Goal: Submit feedback/report problem

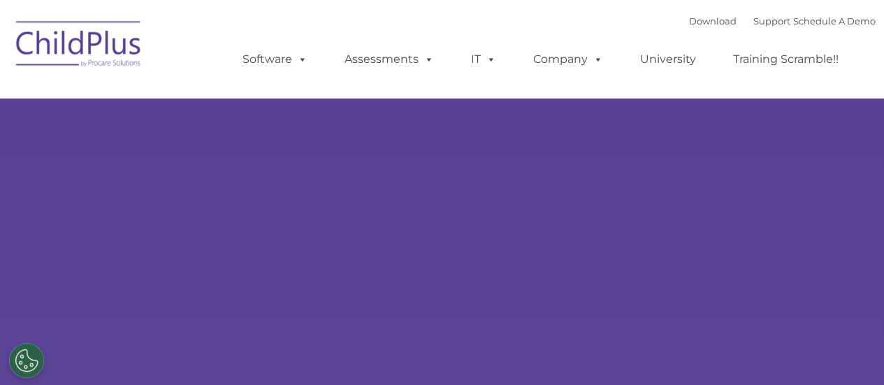
select select "MEDIUM"
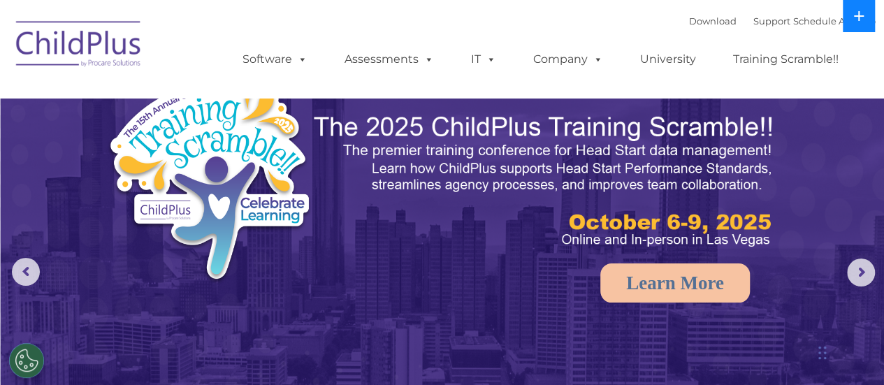
click at [863, 16] on icon at bounding box center [859, 16] width 10 height 10
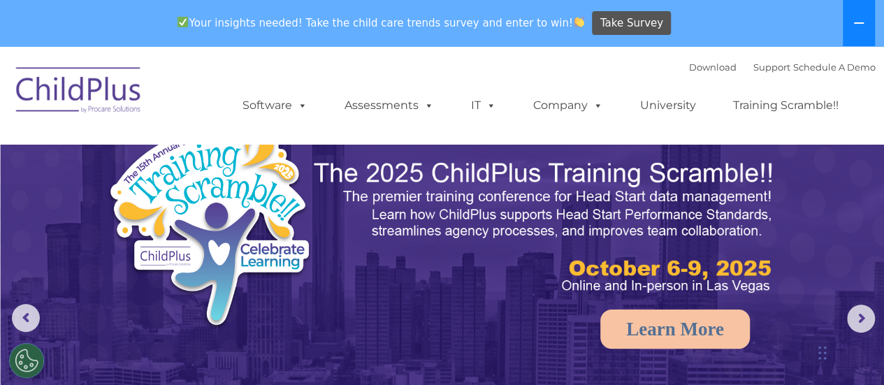
click at [863, 16] on button at bounding box center [859, 23] width 32 height 46
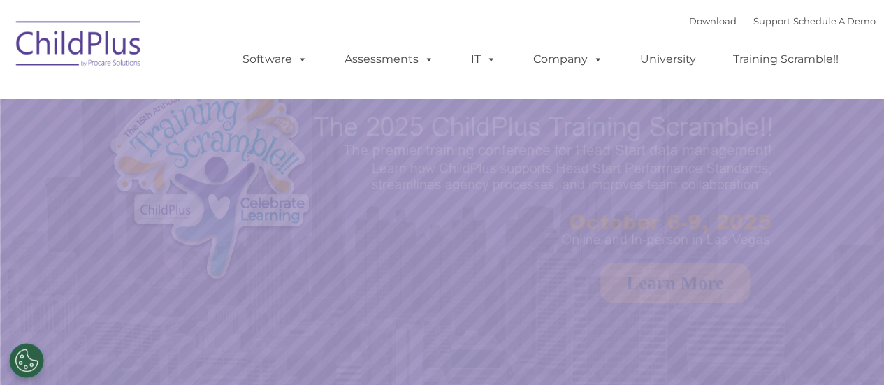
select select "MEDIUM"
